Goal: Task Accomplishment & Management: Complete application form

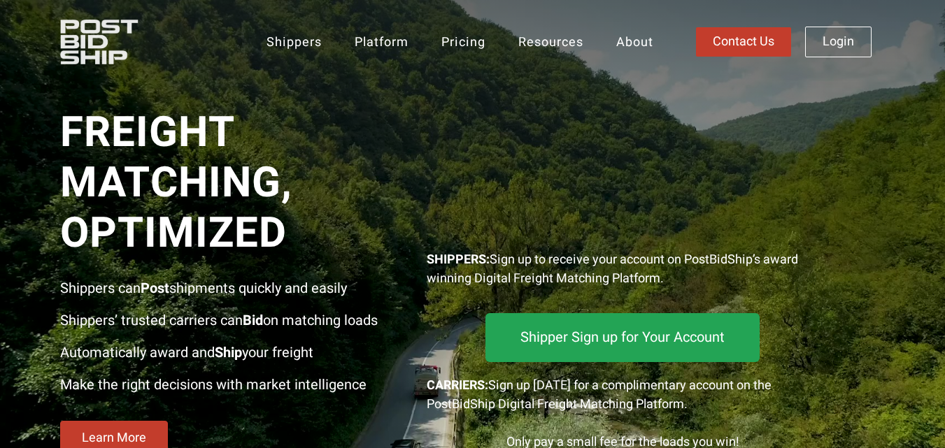
click at [83, 31] on img at bounding box center [121, 42] width 122 height 44
copy p "Digital Freight Matching Platform."
drag, startPoint x: 679, startPoint y: 276, endPoint x: 474, endPoint y: 280, distance: 204.3
click at [474, 280] on p "SHIPPERS: Sign up to receive your account on PostBidShip’s award winning Digita…" at bounding box center [623, 269] width 392 height 38
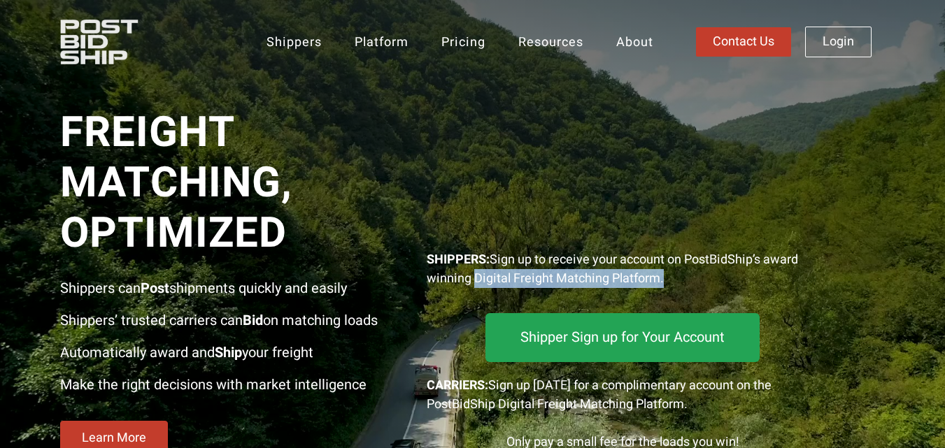
copy p "Digital Freight Matching Platform."
drag, startPoint x: 674, startPoint y: 272, endPoint x: 475, endPoint y: 282, distance: 199.6
click at [475, 282] on p "SHIPPERS: Sign up to receive your account on PostBidShip’s award winning Digita…" at bounding box center [623, 269] width 392 height 38
